Goal: Navigation & Orientation: Find specific page/section

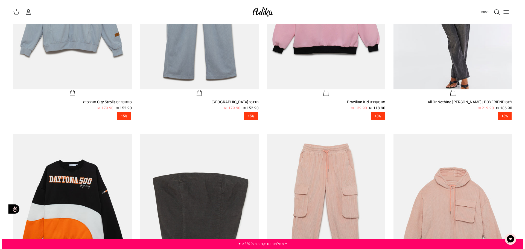
scroll to position [246, 0]
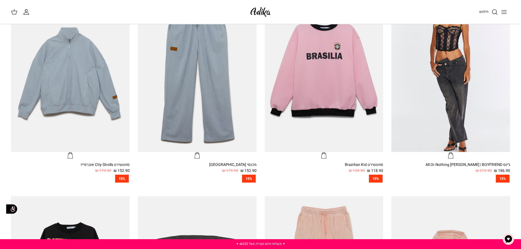
click at [502, 15] on icon "Toggle menu" at bounding box center [504, 12] width 7 height 7
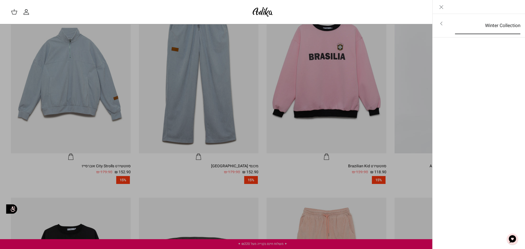
click at [503, 29] on link "Winter Collection" at bounding box center [488, 25] width 75 height 17
click at [504, 26] on link "לכל הפריטים" at bounding box center [479, 24] width 87 height 14
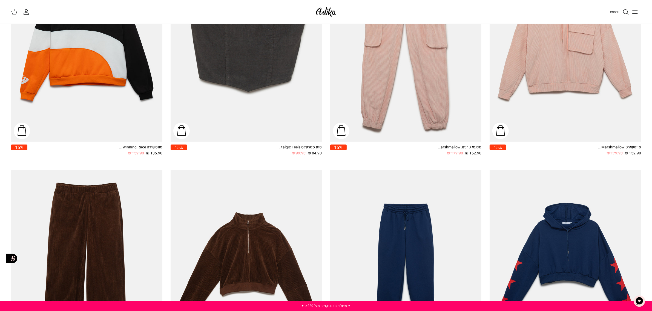
scroll to position [207, 0]
